Goal: Transaction & Acquisition: Subscribe to service/newsletter

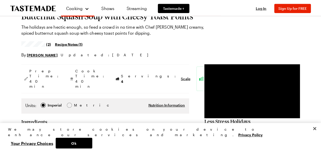
scroll to position [26, 0]
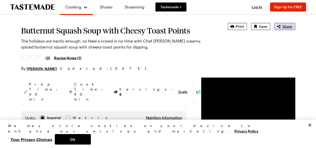
click at [289, 24] on span "Share" at bounding box center [287, 26] width 10 height 5
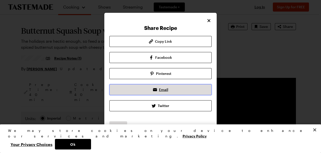
click at [176, 89] on link "Email" at bounding box center [160, 89] width 102 height 11
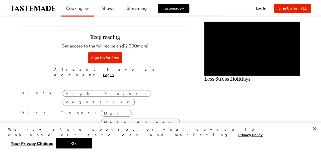
scroll to position [391, 0]
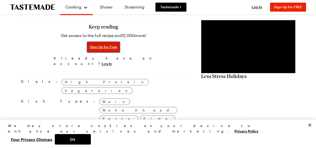
click at [93, 42] on button "Sign Up for Free" at bounding box center [103, 47] width 33 height 11
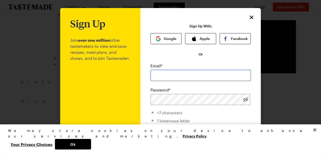
click at [191, 73] on input "email" at bounding box center [200, 75] width 100 height 11
click at [191, 74] on input "email" at bounding box center [200, 75] width 100 height 11
click at [197, 70] on input "email" at bounding box center [200, 75] width 100 height 11
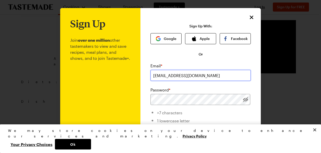
type input "eosborne8@cfl.rr.com"
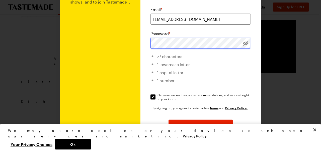
scroll to position [58, 0]
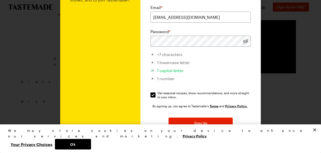
click at [247, 39] on div at bounding box center [245, 41] width 11 height 11
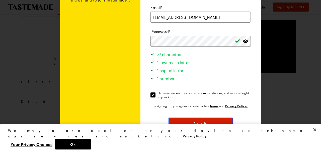
click at [206, 120] on button "Sign Up" at bounding box center [200, 122] width 64 height 11
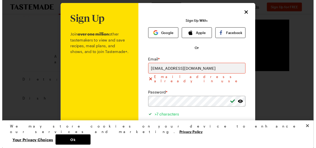
scroll to position [0, 0]
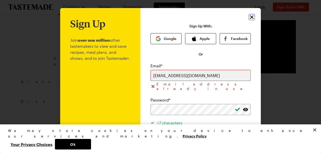
click at [248, 17] on icon "Close" at bounding box center [251, 17] width 6 height 6
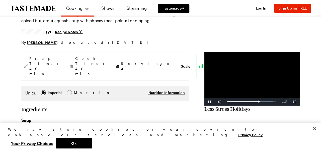
scroll to position [28, 0]
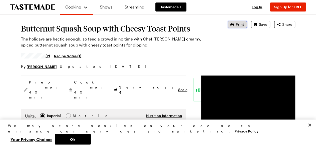
click at [244, 21] on button "Print" at bounding box center [237, 24] width 19 height 7
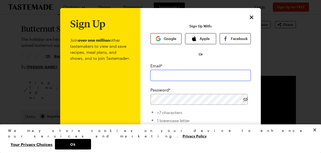
click at [177, 75] on input "email" at bounding box center [200, 75] width 100 height 11
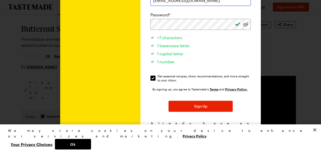
scroll to position [81, 0]
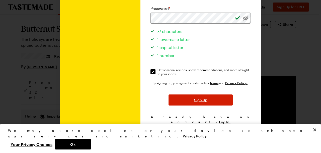
type input "eosborne8@cfl.rr.com"
click at [206, 99] on button "Sign Up" at bounding box center [200, 99] width 64 height 11
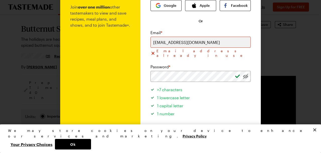
scroll to position [0, 0]
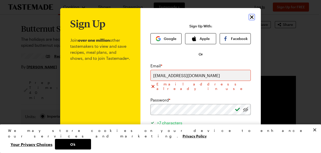
click at [250, 17] on icon "Close" at bounding box center [252, 17] width 4 height 4
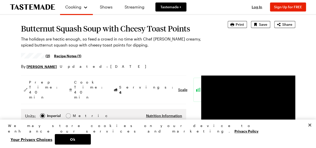
click at [258, 10] on div "Log In Sign Up Log In Sign Up for FREE" at bounding box center [276, 7] width 59 height 14
click at [262, 5] on span "Log In" at bounding box center [257, 7] width 11 height 4
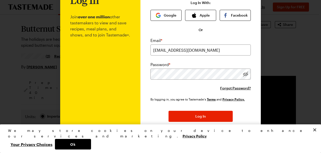
scroll to position [40, 0]
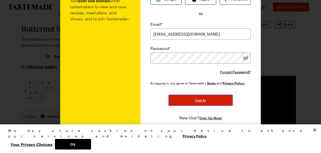
click at [201, 99] on span "Log In" at bounding box center [200, 99] width 11 height 5
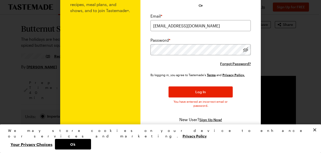
scroll to position [50, 0]
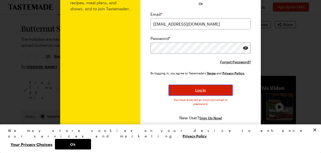
click at [204, 87] on button "Log In" at bounding box center [200, 89] width 64 height 11
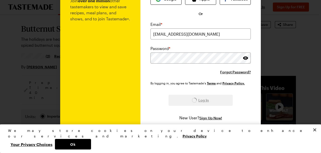
scroll to position [40, 0]
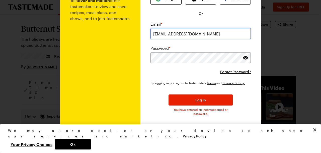
click at [204, 33] on input "eosborne8@cfl.rr.com" at bounding box center [200, 33] width 100 height 11
click at [203, 32] on input "eosborne8@cfl.rr.com" at bounding box center [200, 33] width 100 height 11
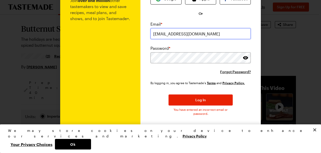
type input "eosborne8@cfl.rr.com"
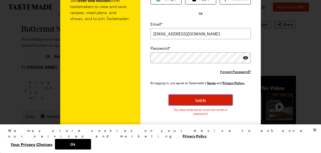
click at [204, 97] on button "Log In" at bounding box center [200, 99] width 64 height 11
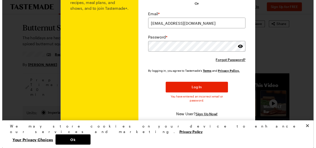
scroll to position [0, 0]
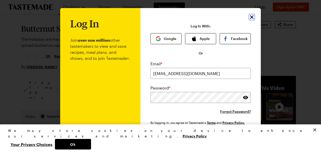
click at [250, 15] on icon "Close" at bounding box center [251, 17] width 6 height 6
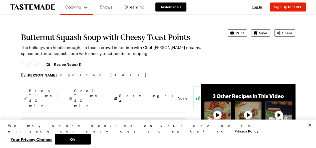
scroll to position [28, 0]
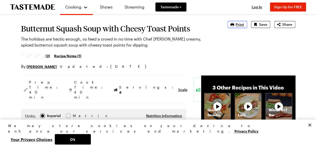
click at [236, 24] on button "Print" at bounding box center [237, 24] width 19 height 7
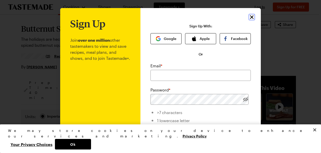
click at [250, 18] on icon "Close" at bounding box center [251, 17] width 6 height 6
